Goal: Task Accomplishment & Management: Use online tool/utility

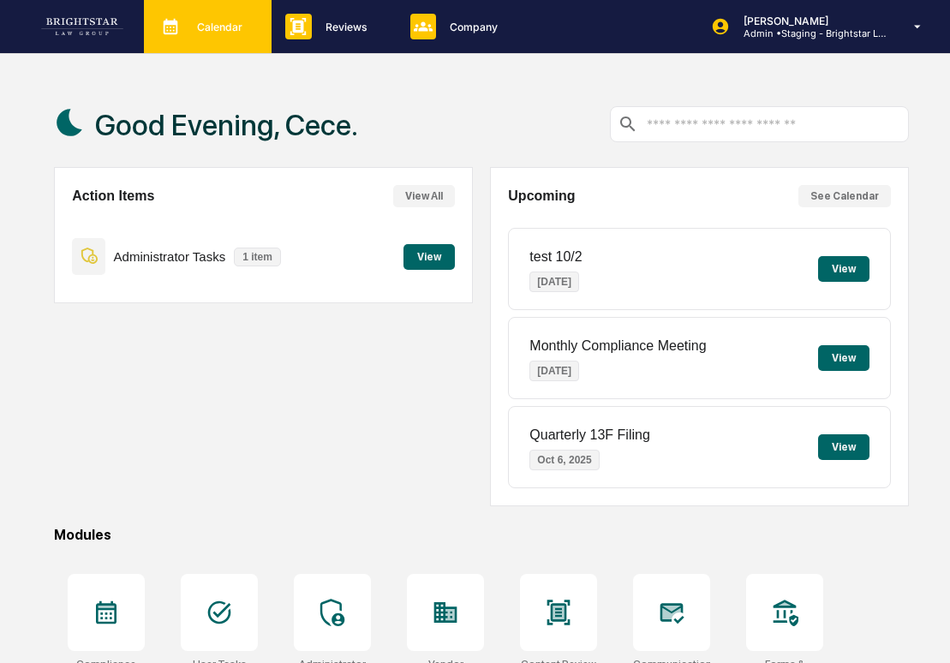
click at [220, 22] on p "Calendar" at bounding box center [217, 27] width 68 height 13
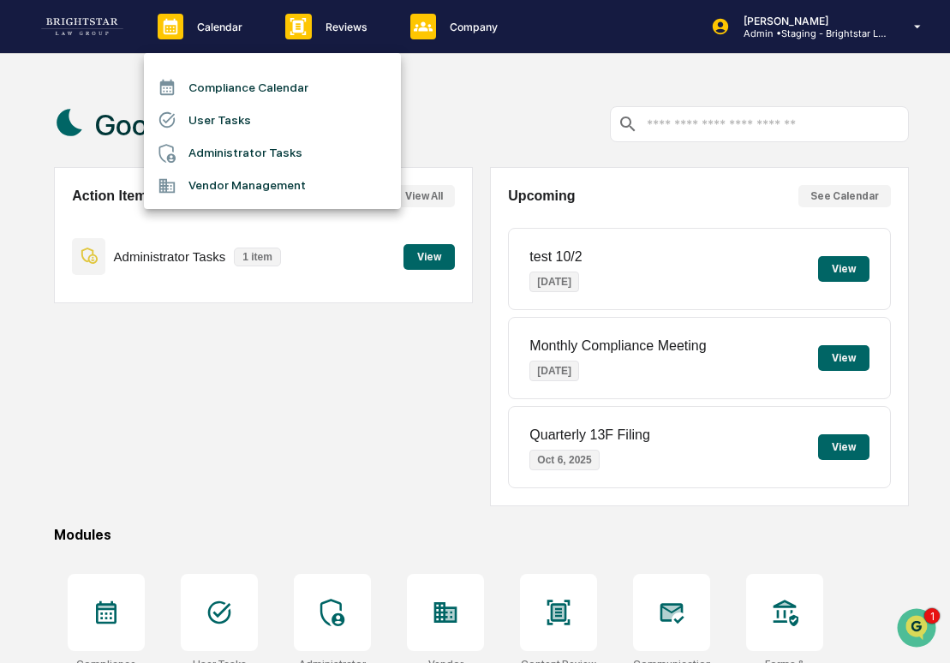
click at [279, 121] on li "User Tasks" at bounding box center [272, 120] width 257 height 33
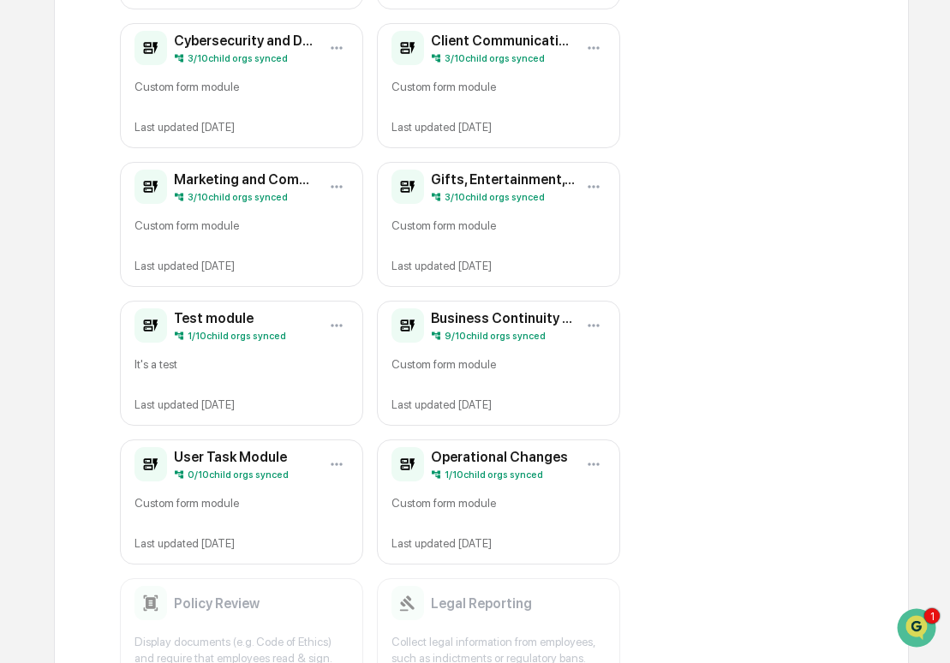
scroll to position [720, 0]
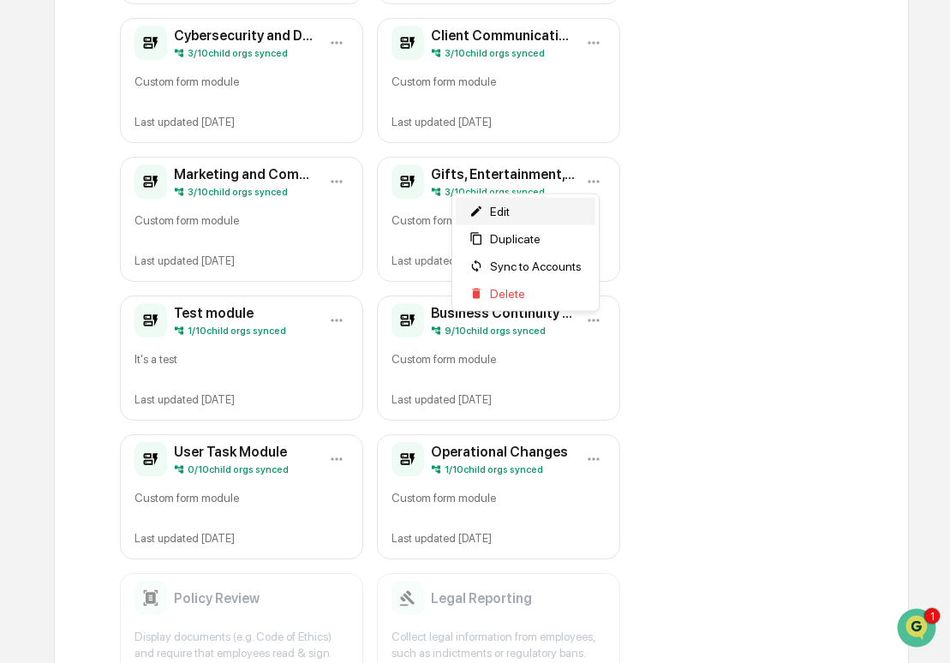
click at [576, 202] on div "Edit" at bounding box center [526, 211] width 140 height 27
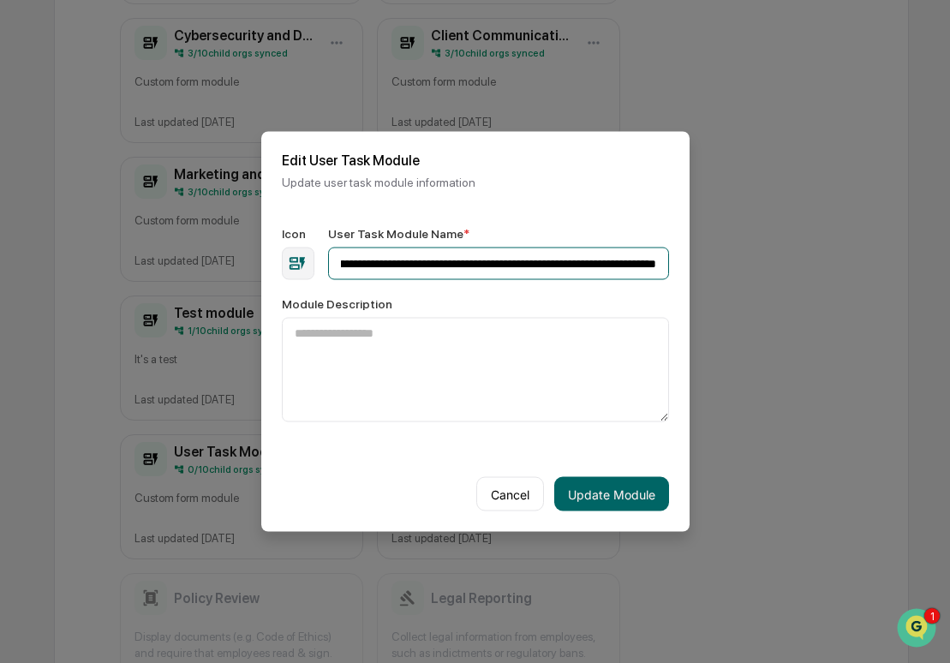
scroll to position [0, 122]
drag, startPoint x: 603, startPoint y: 268, endPoint x: 711, endPoint y: 264, distance: 108.0
click at [711, 264] on body "Calendar Manage Tasks Reviews Approval Management Company People, Data, Setting…" at bounding box center [475, 167] width 950 height 1774
click at [636, 268] on input "**********" at bounding box center [498, 264] width 341 height 33
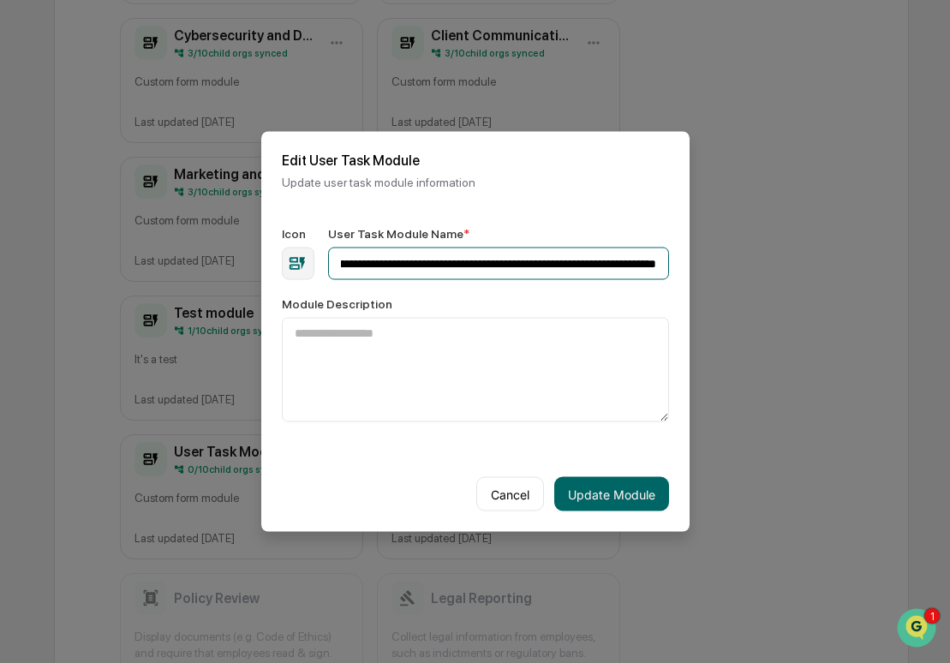
scroll to position [0, 136]
type input "**********"
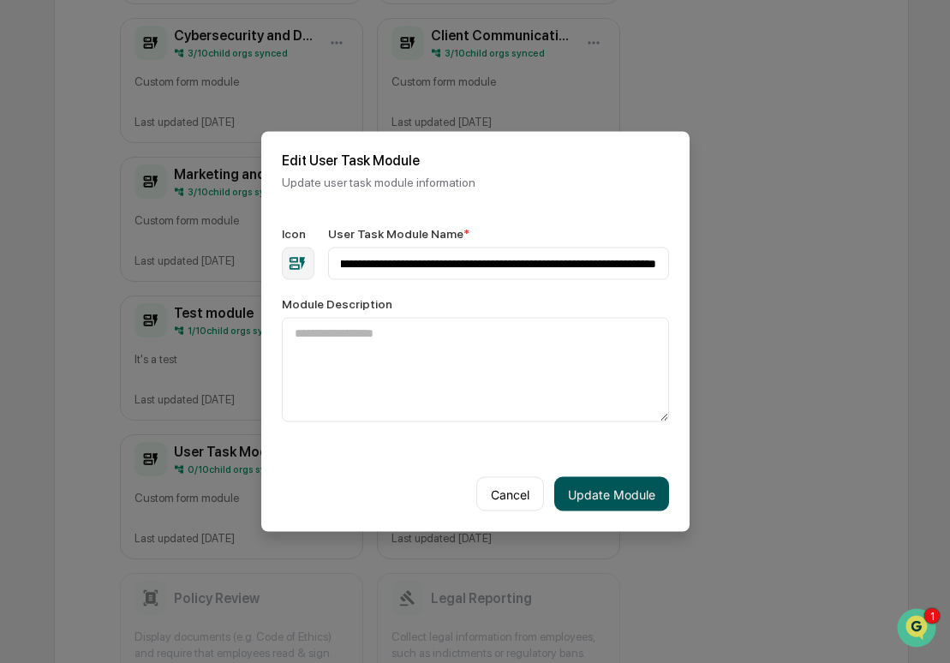
click at [636, 498] on button "Update Module" at bounding box center [611, 494] width 115 height 34
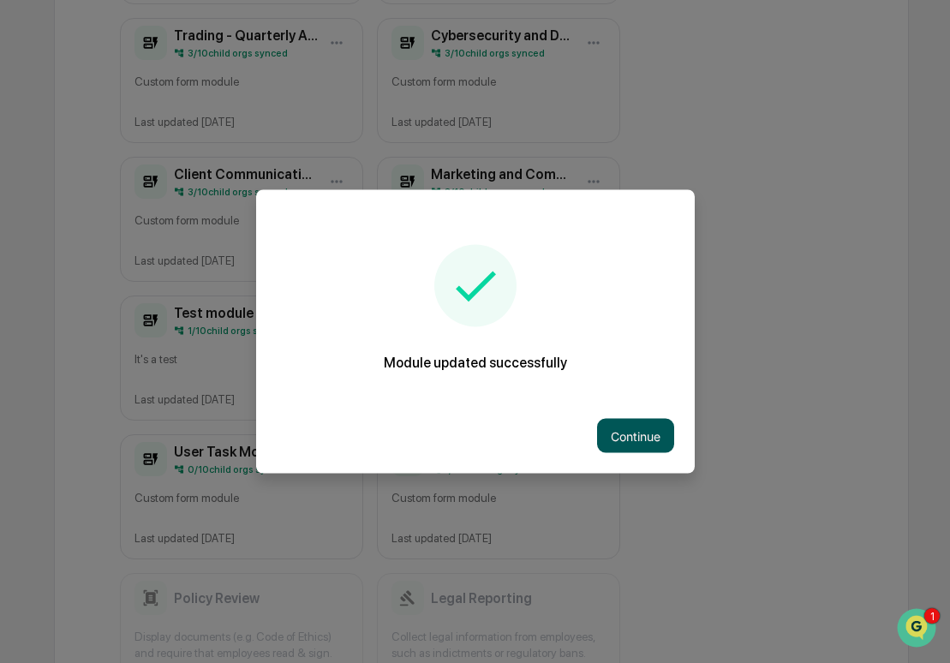
click at [638, 443] on button "Continue" at bounding box center [635, 436] width 77 height 34
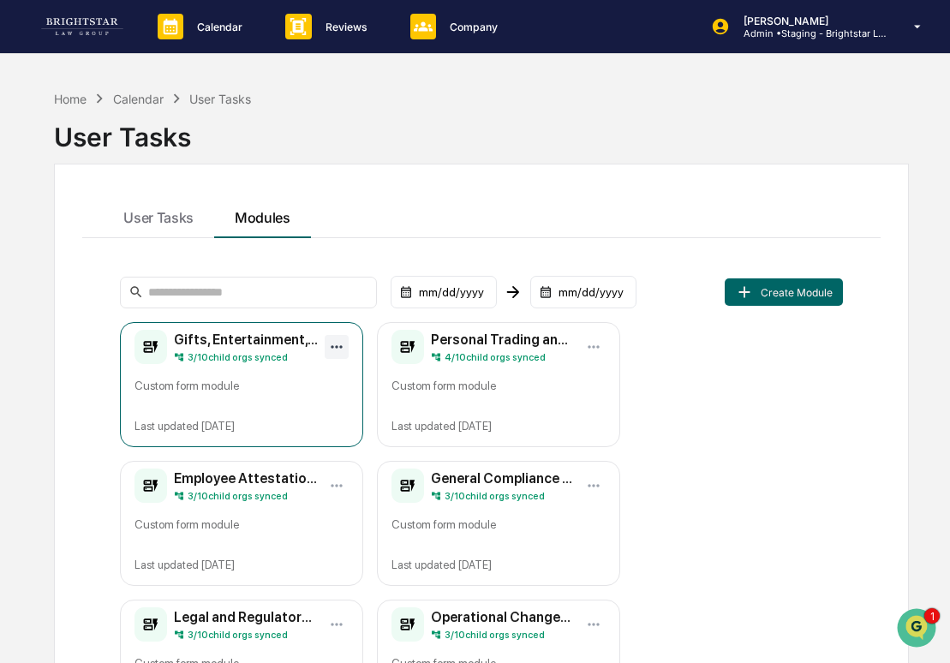
click at [328, 344] on html "Calendar Manage Tasks Reviews Approval Management Company People, Data, Setting…" at bounding box center [475, 331] width 950 height 663
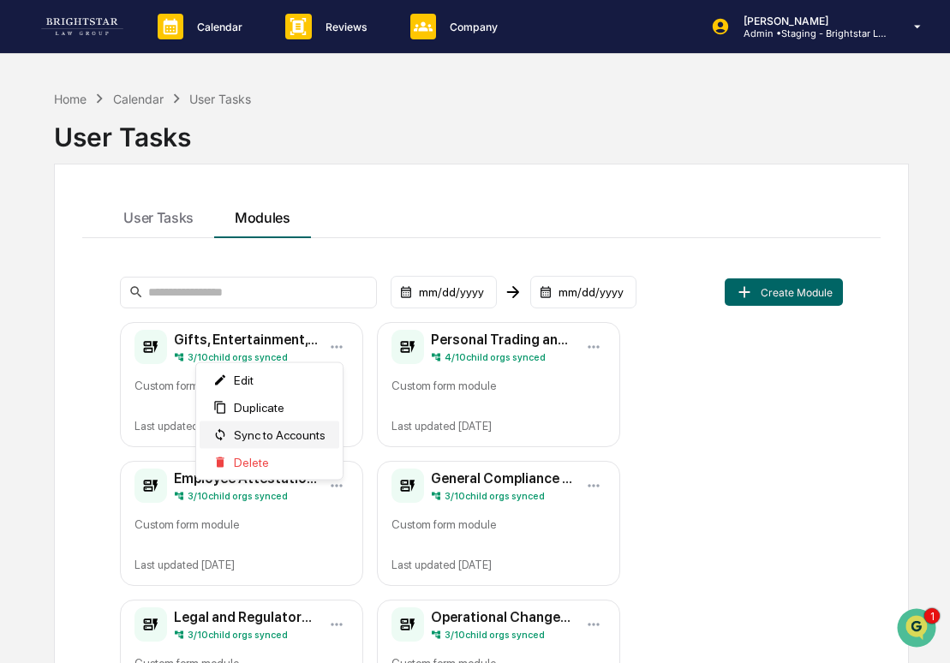
click at [289, 439] on span "Sync to Accounts" at bounding box center [280, 435] width 92 height 14
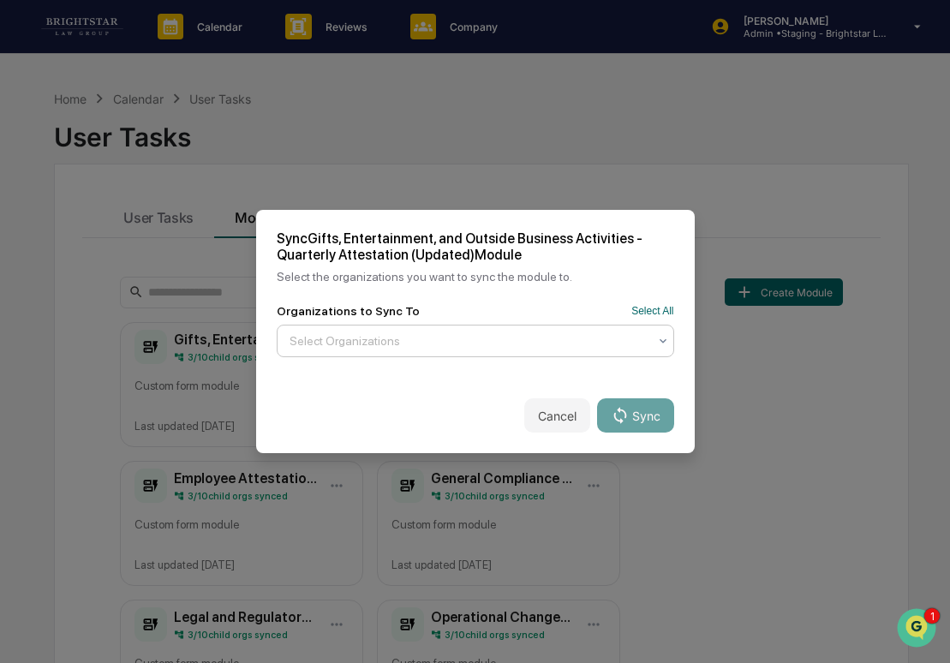
click at [498, 343] on div at bounding box center [468, 340] width 358 height 17
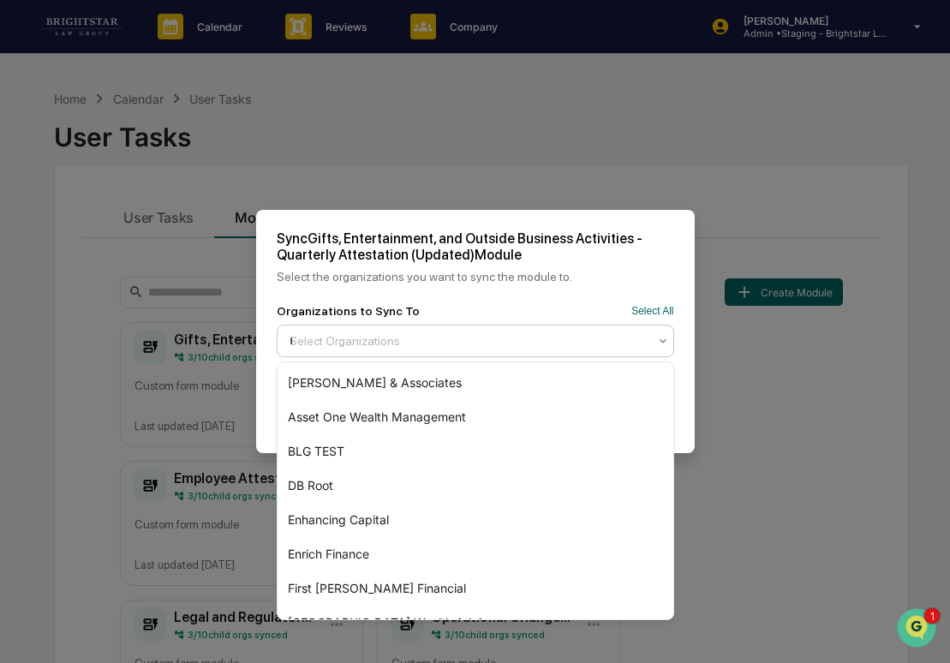
type input "**"
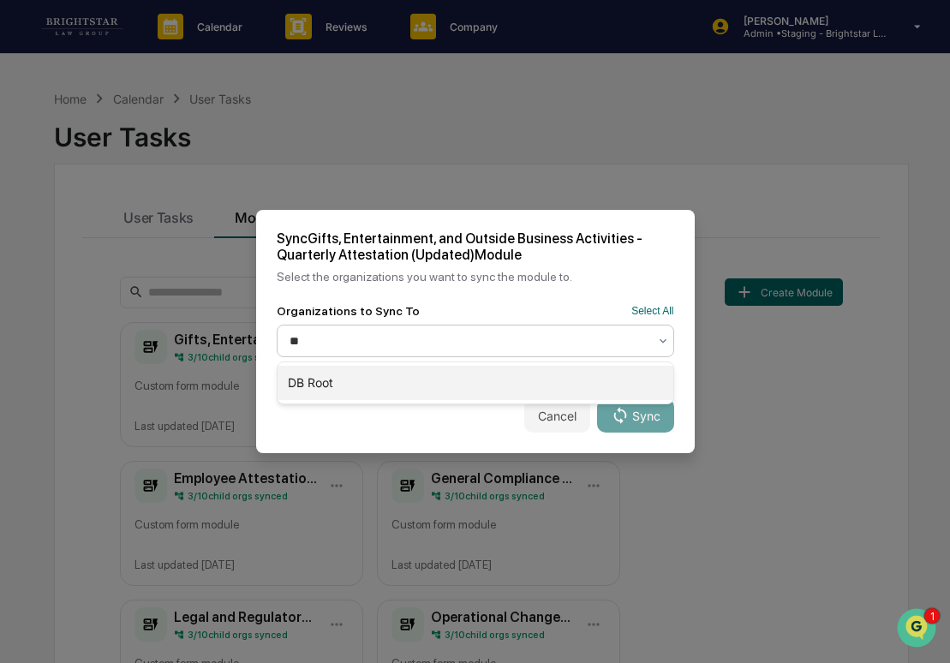
click at [445, 392] on div "DB Root" at bounding box center [475, 383] width 396 height 34
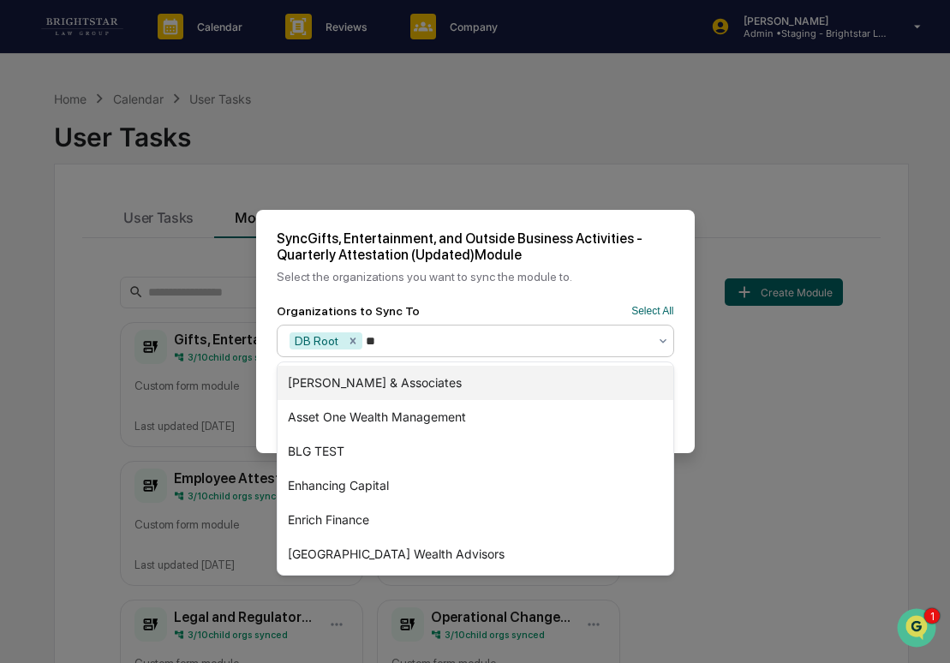
type input "***"
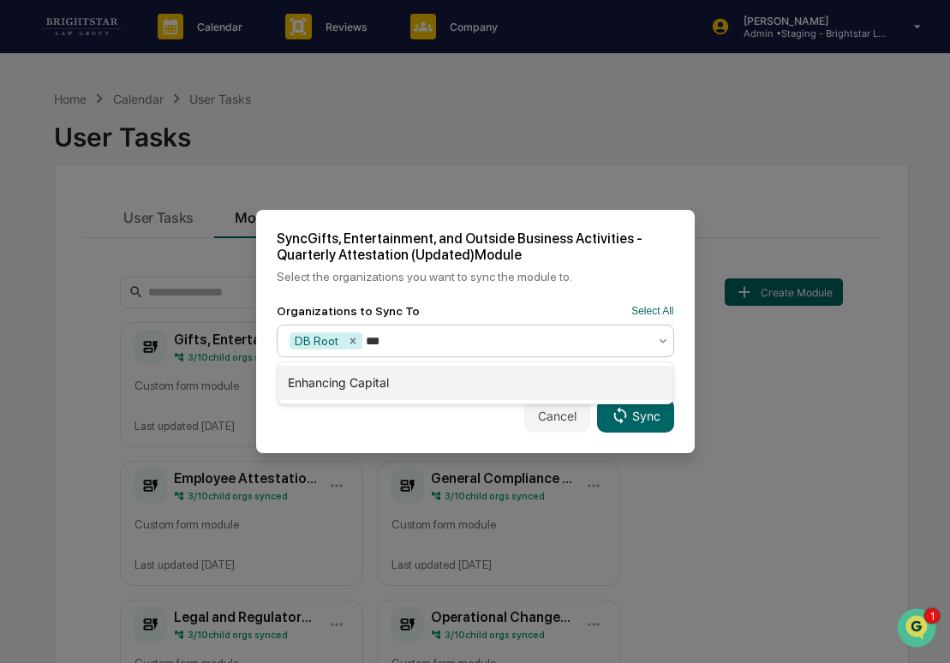
click at [445, 392] on div "Enhancing Capital" at bounding box center [475, 383] width 396 height 34
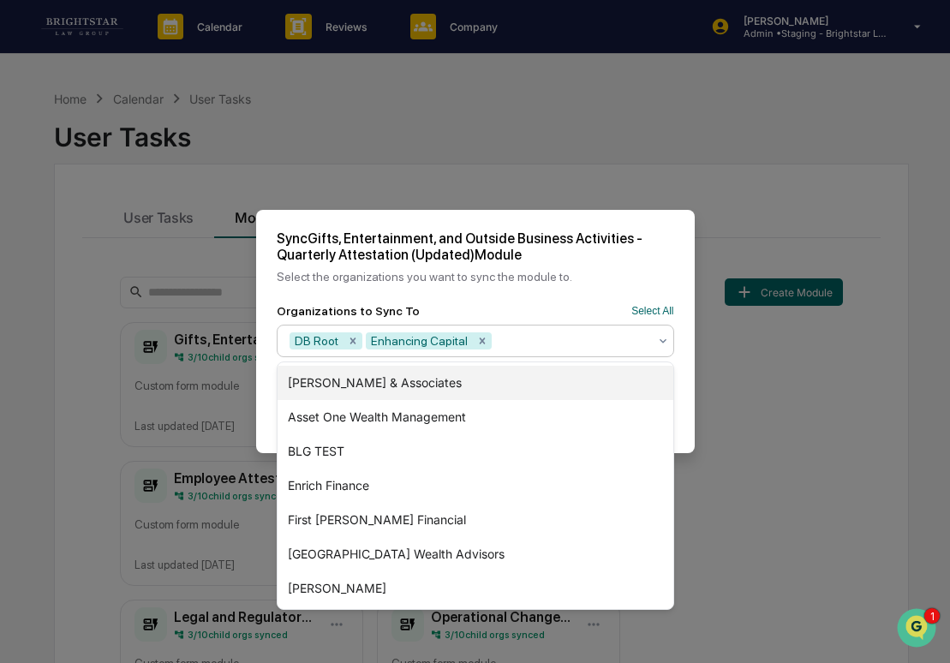
type input "*"
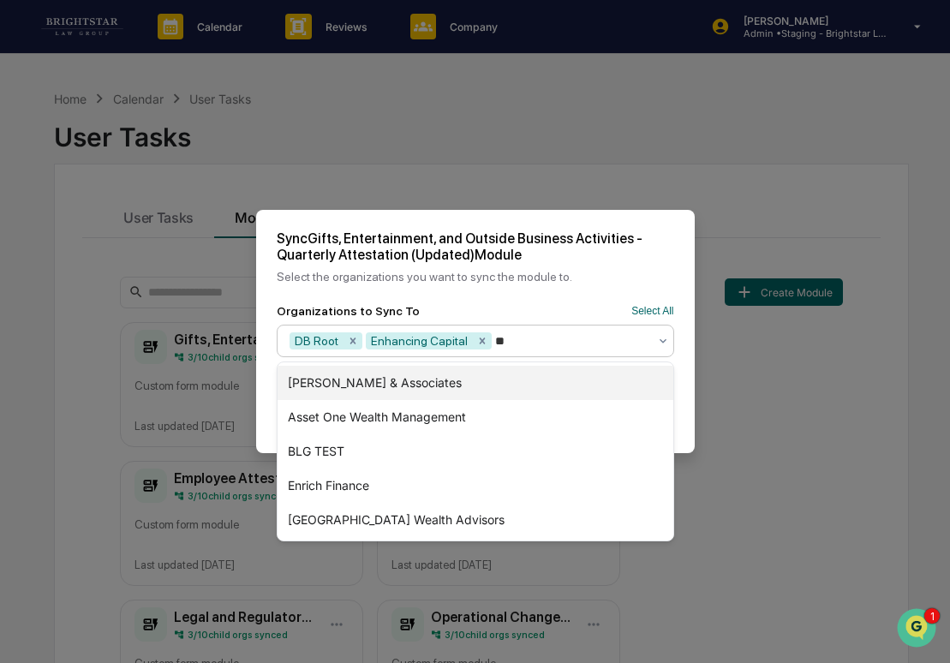
type input "***"
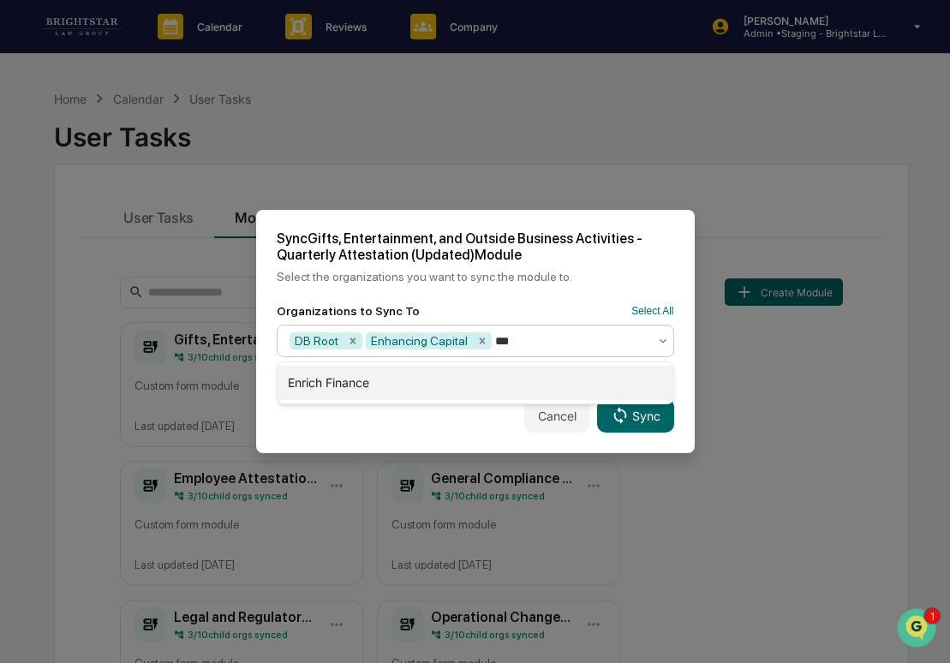
click at [445, 392] on div "Enrich Finance" at bounding box center [475, 383] width 396 height 34
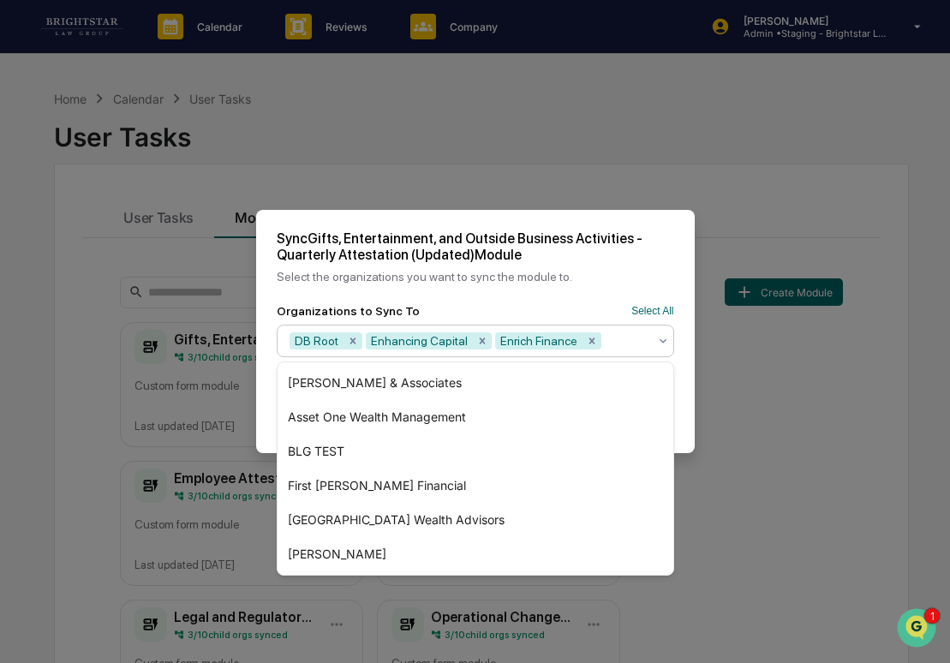
click at [689, 432] on div "Cancel Sync" at bounding box center [475, 415] width 438 height 75
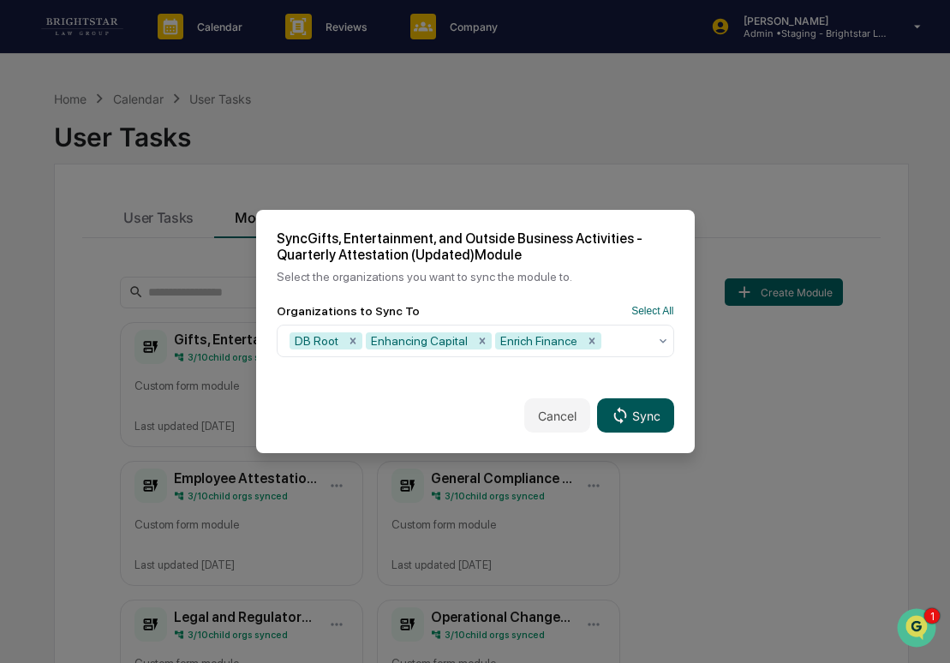
click at [642, 415] on button "Sync" at bounding box center [635, 415] width 76 height 34
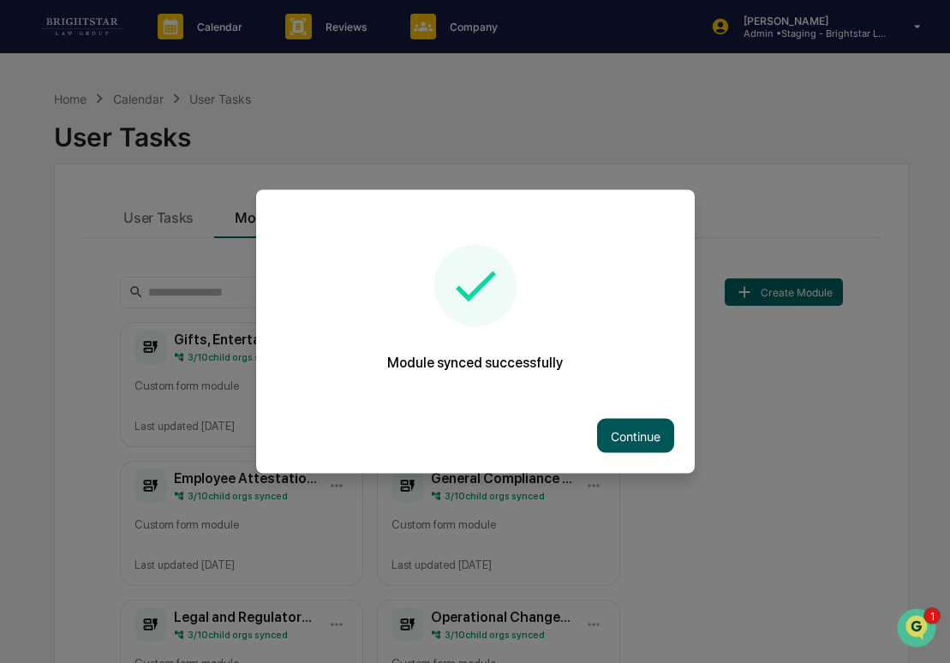
click at [641, 427] on button "Continue" at bounding box center [635, 436] width 77 height 34
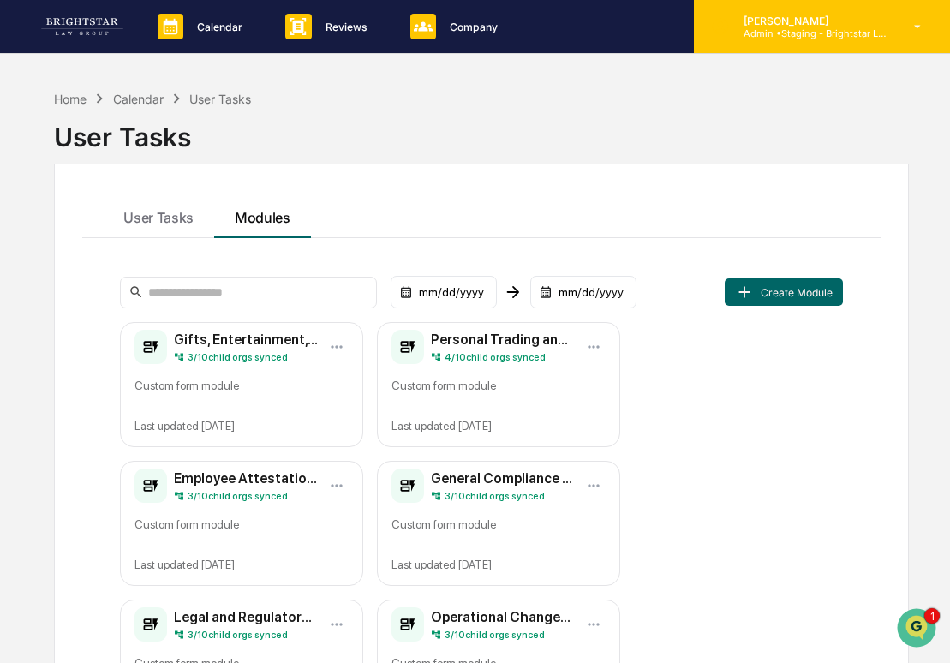
click at [802, 27] on p "[PERSON_NAME]" at bounding box center [809, 21] width 159 height 13
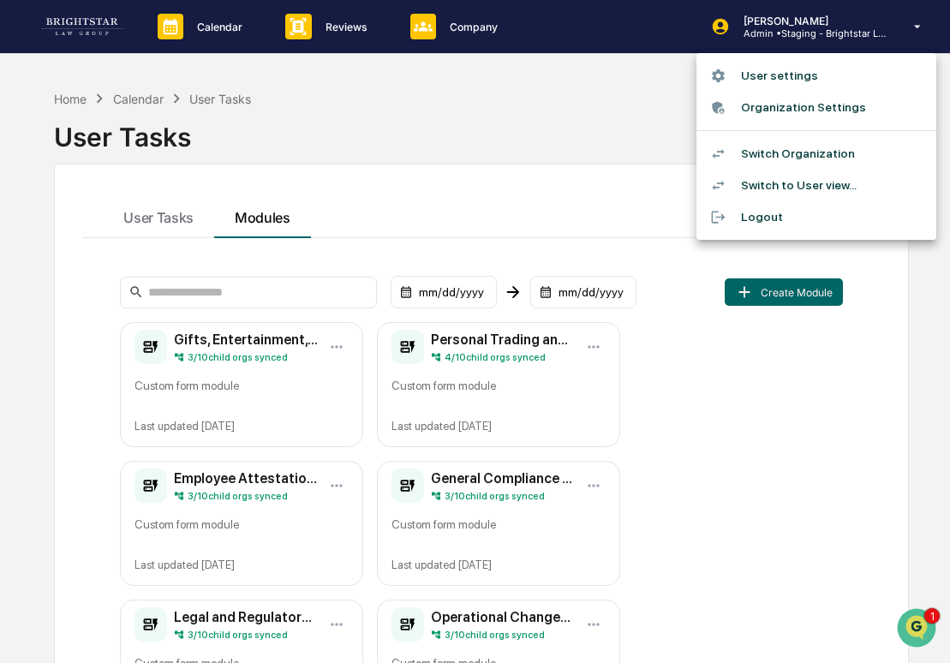
click at [788, 144] on li "Switch Organization" at bounding box center [816, 154] width 240 height 32
